Goal: Complete application form

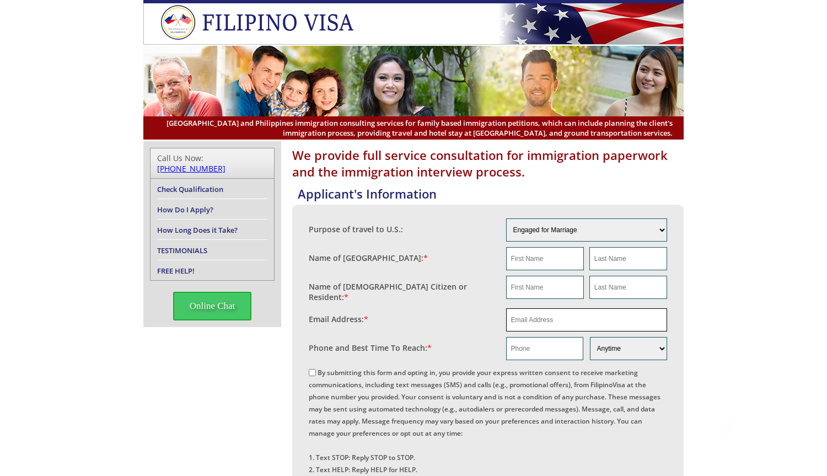
click at [516, 312] on input "email" at bounding box center [587, 319] width 162 height 23
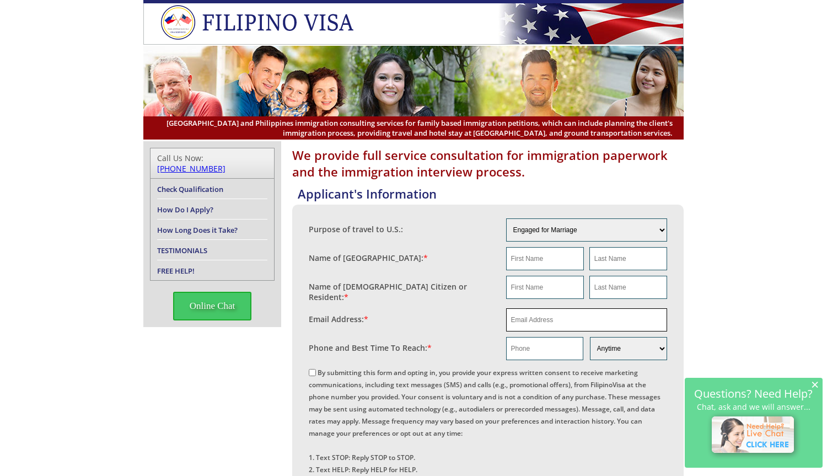
paste input "[EMAIL_ADDRESS][DOMAIN_NAME]"
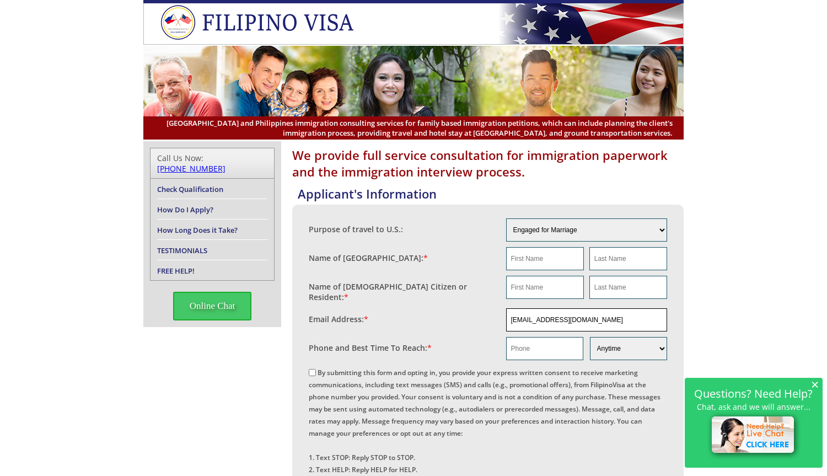
type input "[EMAIL_ADDRESS][DOMAIN_NAME]"
click at [522, 264] on input "text" at bounding box center [545, 258] width 78 height 23
paste input "[PERSON_NAME] [PERSON_NAME]"
type input "[PERSON_NAME] [PERSON_NAME]"
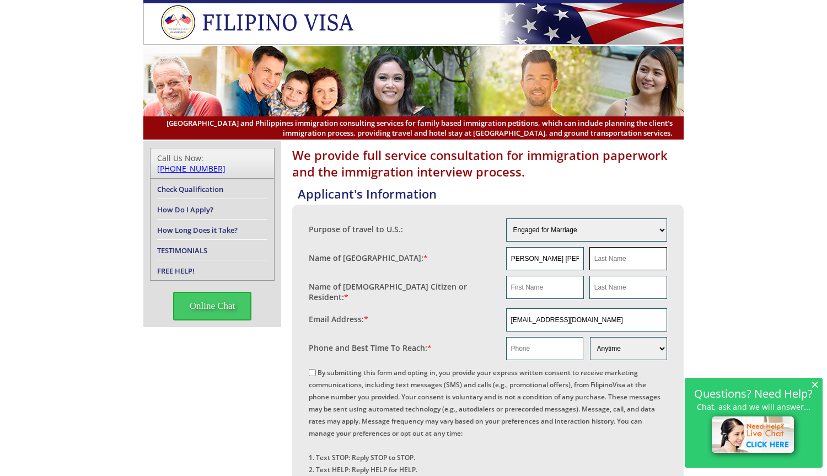
scroll to position [0, 0]
click at [632, 268] on input "text" at bounding box center [629, 258] width 78 height 23
paste input "[PERSON_NAME] [PERSON_NAME]"
drag, startPoint x: 614, startPoint y: 260, endPoint x: 532, endPoint y: 255, distance: 82.9
click at [532, 255] on div "[PERSON_NAME] [PERSON_NAME] [PERSON_NAME] [PERSON_NAME] Bulan" at bounding box center [587, 258] width 162 height 23
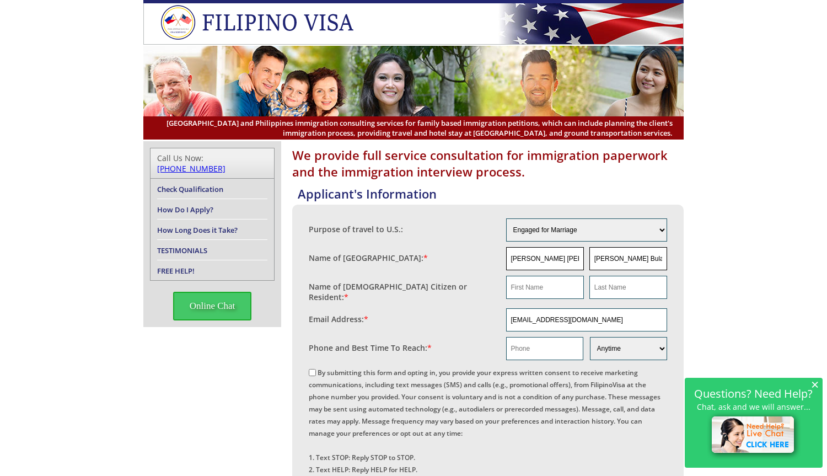
type input "[PERSON_NAME] Bulan"
drag, startPoint x: 563, startPoint y: 260, endPoint x: 641, endPoint y: 263, distance: 77.8
click at [637, 261] on div "[PERSON_NAME] [PERSON_NAME] [PERSON_NAME] Bulan" at bounding box center [587, 258] width 162 height 23
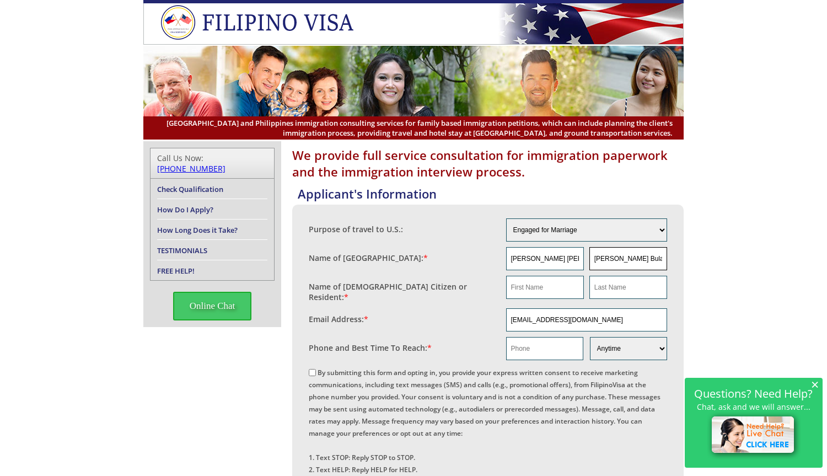
type input "[PERSON_NAME] [PERSON_NAME]"
drag, startPoint x: 623, startPoint y: 261, endPoint x: 530, endPoint y: 258, distance: 93.3
click at [530, 258] on div "[PERSON_NAME] [PERSON_NAME]" at bounding box center [587, 258] width 162 height 23
type input "Bulan"
click at [558, 285] on input "text" at bounding box center [545, 287] width 78 height 23
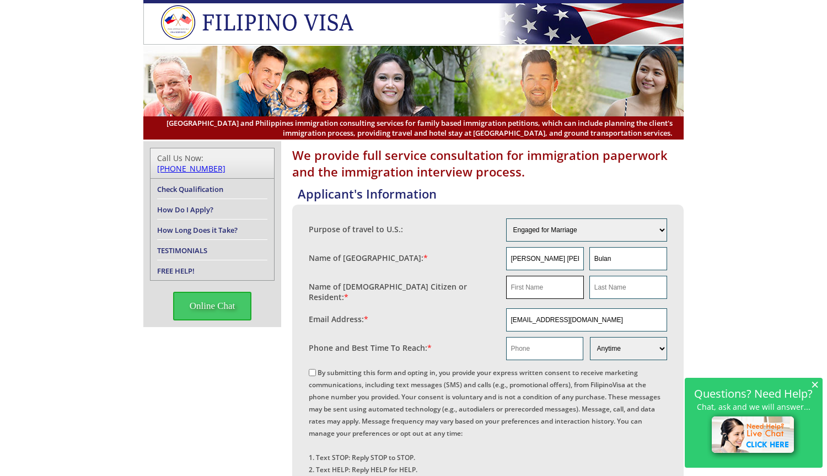
click at [542, 292] on input "text" at bounding box center [545, 287] width 78 height 23
paste input "[PERSON_NAME]"
type input "[PERSON_NAME]"
click at [644, 292] on input "text" at bounding box center [629, 287] width 78 height 23
paste input "[PERSON_NAME]"
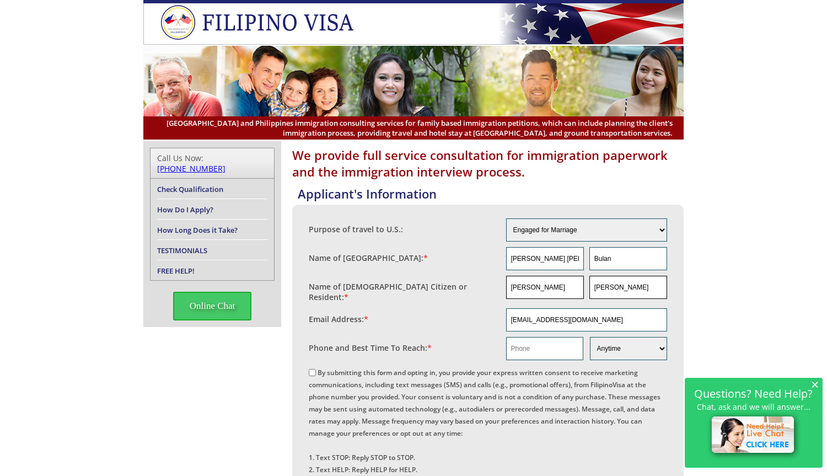
drag, startPoint x: 618, startPoint y: 288, endPoint x: 533, endPoint y: 292, distance: 85.6
click at [533, 292] on div "[PERSON_NAME] [PERSON_NAME]" at bounding box center [587, 287] width 162 height 23
type input "[PERSON_NAME]"
click at [511, 288] on input "[PERSON_NAME]" at bounding box center [545, 287] width 78 height 23
drag, startPoint x: 537, startPoint y: 288, endPoint x: 651, endPoint y: 292, distance: 114.2
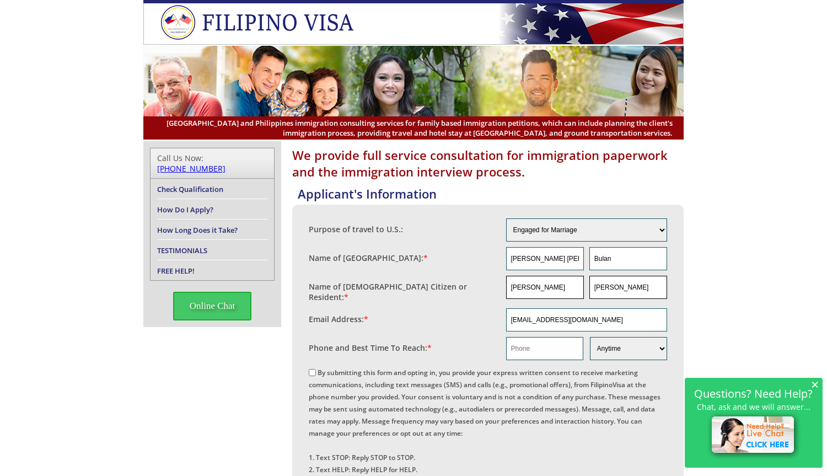
click at [651, 292] on div "[PERSON_NAME] [PERSON_NAME]" at bounding box center [587, 287] width 162 height 23
type input "[PERSON_NAME]"
click at [546, 349] on input "text" at bounding box center [544, 348] width 77 height 23
drag, startPoint x: 483, startPoint y: 325, endPoint x: 496, endPoint y: 329, distance: 13.8
click at [486, 325] on fieldset "Email Address: * [EMAIL_ADDRESS][DOMAIN_NAME]" at bounding box center [488, 320] width 359 height 29
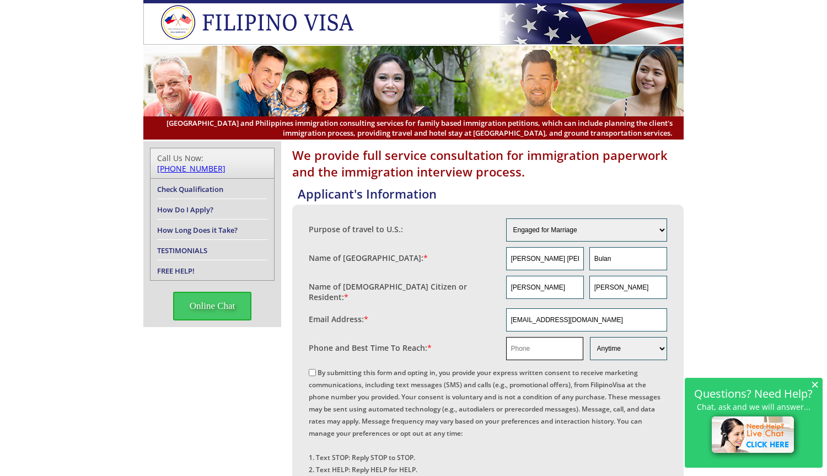
click at [528, 343] on input "text" at bounding box center [544, 348] width 77 height 23
paste input "1 518 416 8850"
click at [519, 343] on input "1 518 416 8850" at bounding box center [544, 348] width 77 height 23
type input "15184168850"
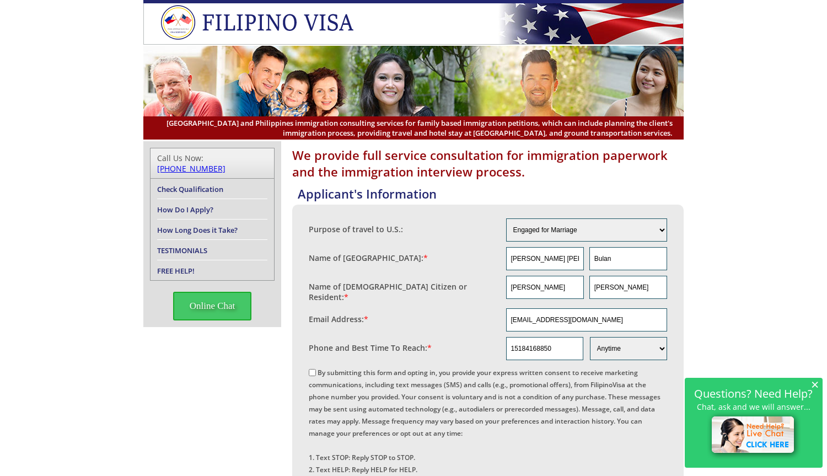
click at [313, 369] on input "By submitting this form and opting in, you provide your express written consent…" at bounding box center [312, 372] width 7 height 7
checkbox input "true"
drag, startPoint x: 617, startPoint y: 324, endPoint x: 431, endPoint y: 322, distance: 185.9
click at [432, 322] on fieldset "Email Address: * [EMAIL_ADDRESS][DOMAIN_NAME]" at bounding box center [488, 320] width 359 height 29
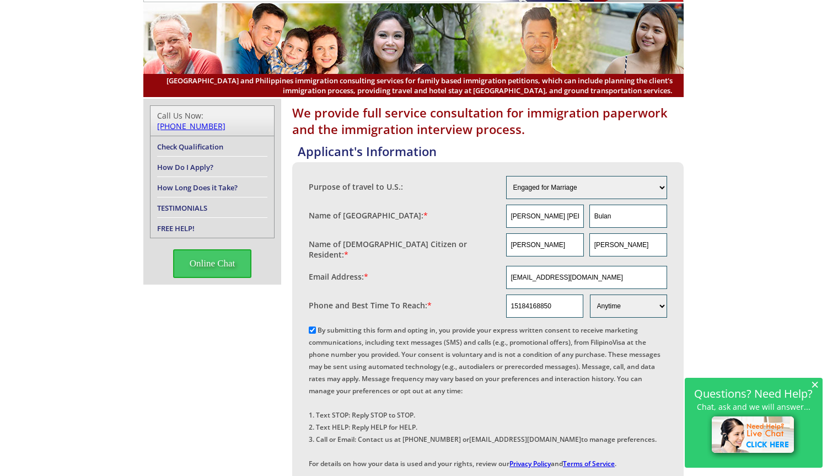
scroll to position [110, 0]
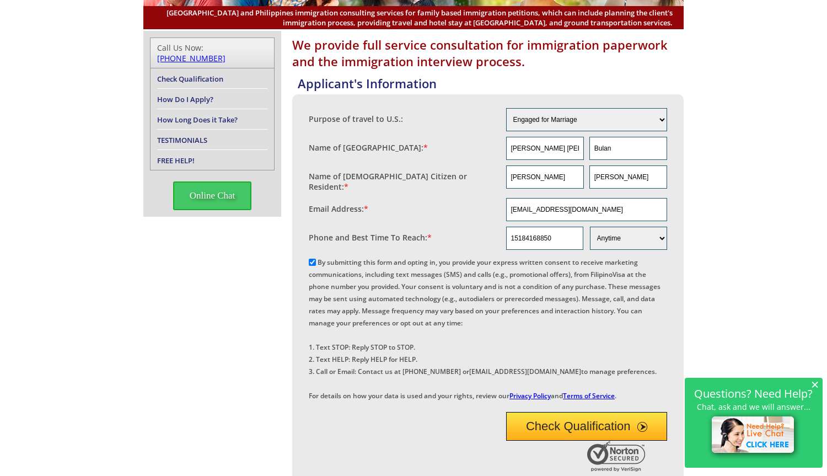
drag, startPoint x: 573, startPoint y: 457, endPoint x: 584, endPoint y: 439, distance: 21.0
click at [573, 441] on button "Check Qualification" at bounding box center [587, 426] width 162 height 29
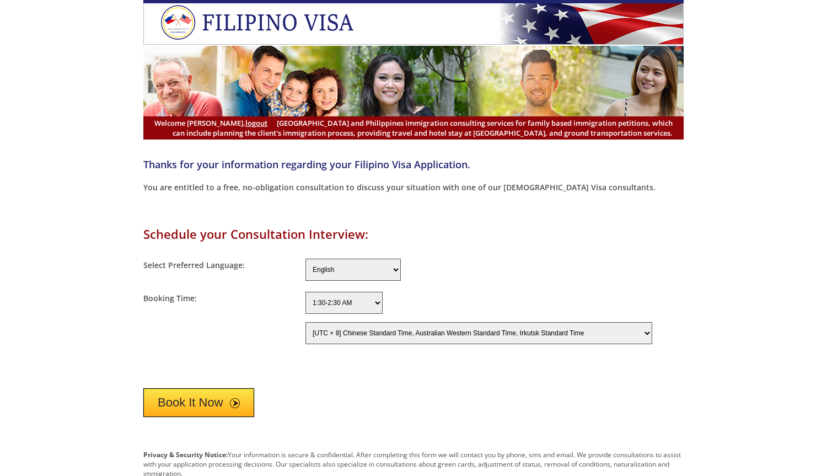
select select "-480"
click at [729, 262] on div "Thanks for your information regarding your Filipino Visa Application. You are e…" at bounding box center [413, 364] width 827 height 447
